Goal: Entertainment & Leisure: Consume media (video, audio)

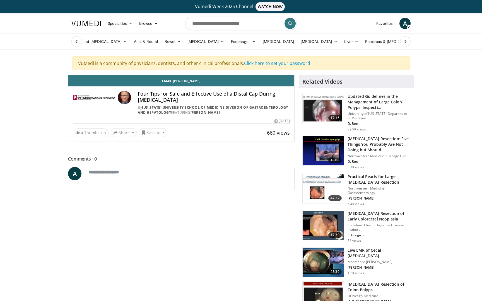
click at [189, 83] on icon "Video Player" at bounding box center [182, 75] width 16 height 16
click at [111, 83] on icon "Video Player" at bounding box center [119, 75] width 16 height 16
click at [189, 83] on icon "Video Player" at bounding box center [182, 75] width 16 height 16
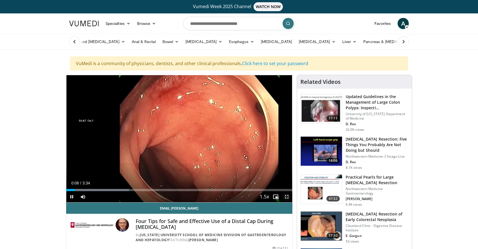
click at [287, 195] on span "Video Player" at bounding box center [286, 196] width 11 height 11
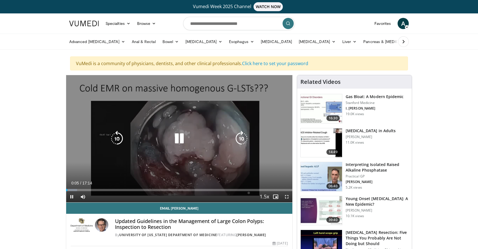
click at [183, 139] on icon "Video Player" at bounding box center [179, 139] width 16 height 16
